Goal: Check status

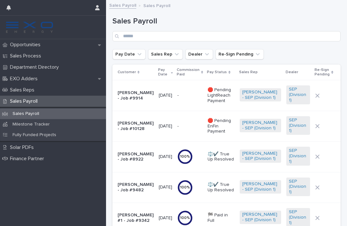
click at [64, 46] on div "Opportunities" at bounding box center [53, 44] width 106 height 11
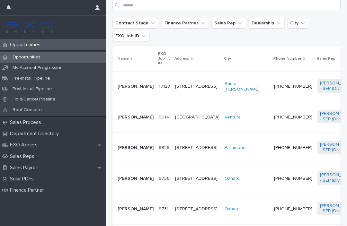
scroll to position [128, 0]
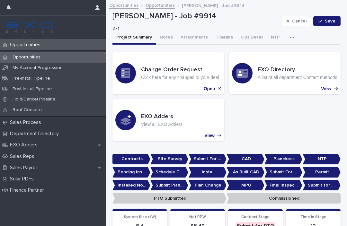
click at [169, 31] on button "Notes" at bounding box center [166, 38] width 21 height 14
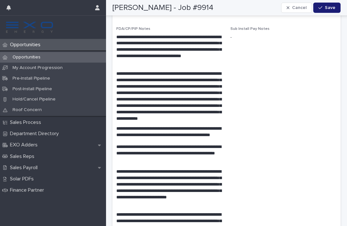
scroll to position [1233, 0]
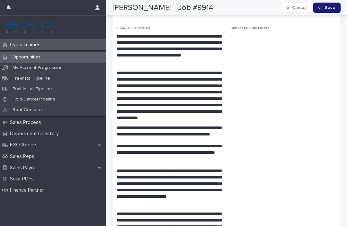
click at [18, 165] on p "Sales Payroll" at bounding box center [24, 168] width 35 height 6
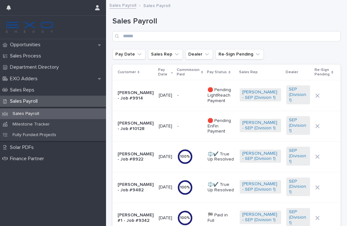
click at [223, 93] on p "🛑 Pending LightReach Payment" at bounding box center [221, 95] width 27 height 16
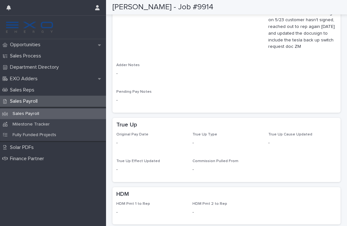
scroll to position [542, 0]
click at [17, 44] on p "Opportunities" at bounding box center [26, 45] width 38 height 6
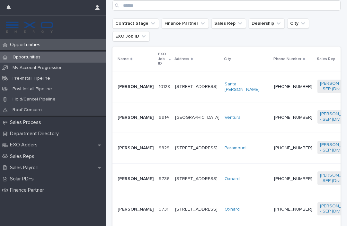
scroll to position [136, 0]
